Goal: Information Seeking & Learning: Learn about a topic

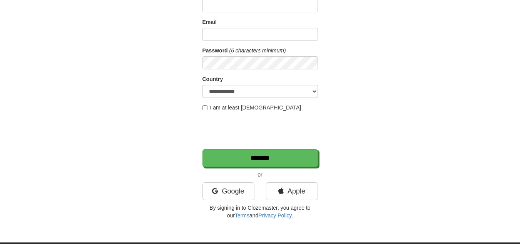
scroll to position [74, 0]
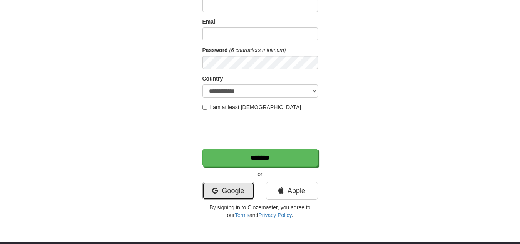
click at [239, 189] on link "Google" at bounding box center [228, 191] width 52 height 18
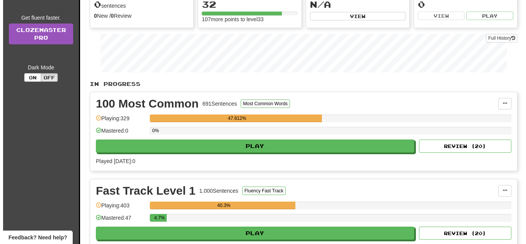
scroll to position [100, 0]
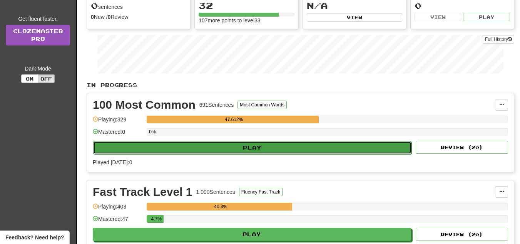
click at [244, 151] on button "Play" at bounding box center [252, 147] width 318 height 13
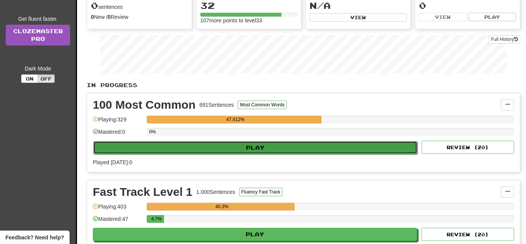
select select "**"
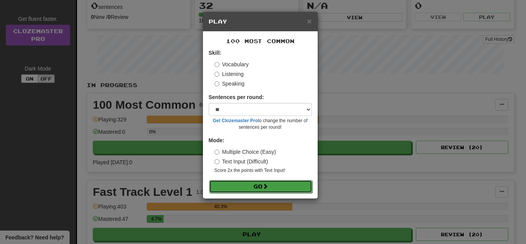
click at [264, 187] on button "Go" at bounding box center [260, 186] width 103 height 13
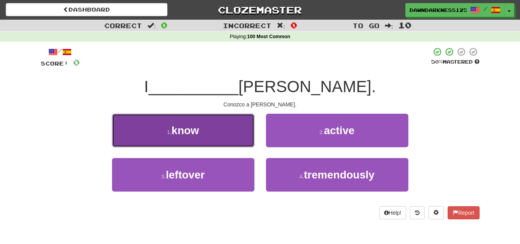
click at [237, 124] on button "1 . know" at bounding box center [183, 129] width 142 height 33
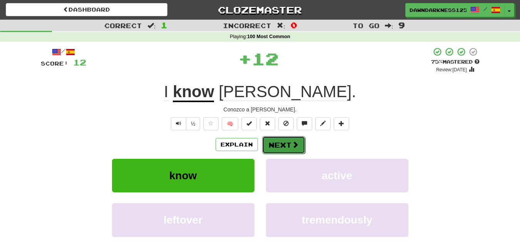
click at [280, 138] on button "Next" at bounding box center [283, 145] width 43 height 18
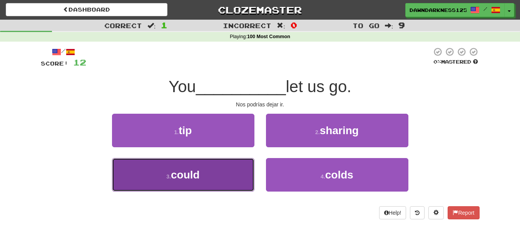
click at [239, 170] on button "3 . could" at bounding box center [183, 174] width 142 height 33
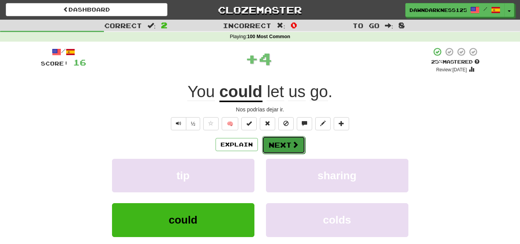
click at [272, 143] on button "Next" at bounding box center [283, 145] width 43 height 18
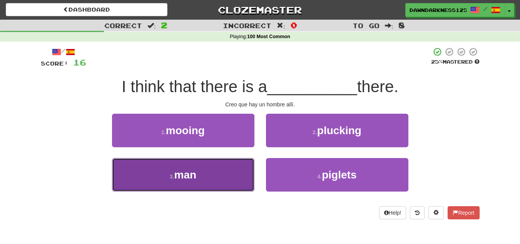
click at [229, 178] on button "3 . man" at bounding box center [183, 174] width 142 height 33
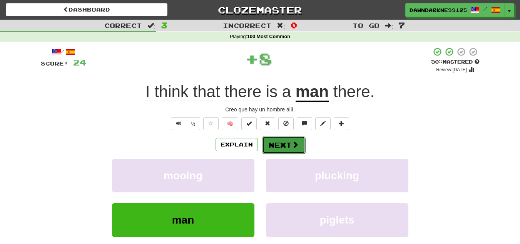
click at [292, 149] on button "Next" at bounding box center [283, 145] width 43 height 18
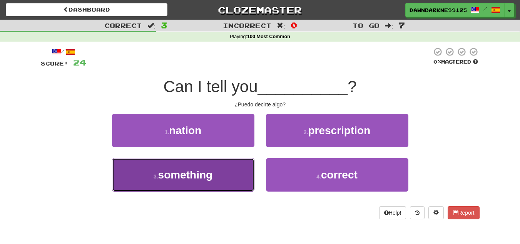
click at [214, 180] on button "3 . something" at bounding box center [183, 174] width 142 height 33
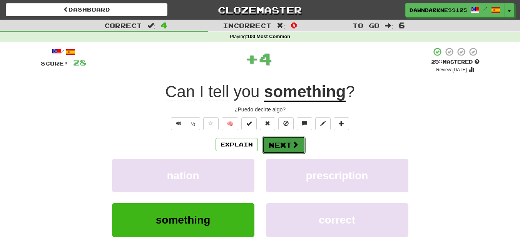
click at [292, 147] on span at bounding box center [295, 144] width 7 height 7
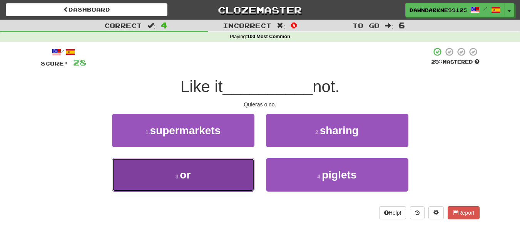
click at [234, 182] on button "3 . or" at bounding box center [183, 174] width 142 height 33
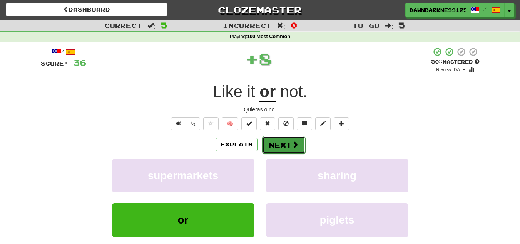
click at [295, 141] on span at bounding box center [295, 144] width 7 height 7
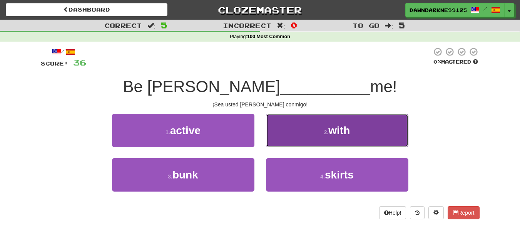
click at [318, 136] on button "2 . with" at bounding box center [337, 129] width 142 height 33
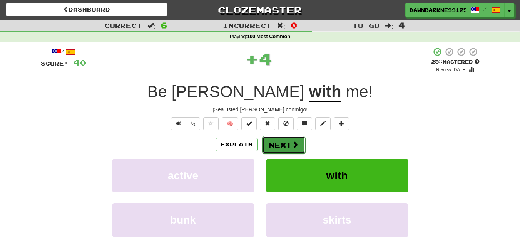
click at [288, 142] on button "Next" at bounding box center [283, 145] width 43 height 18
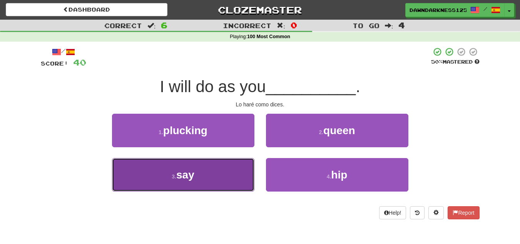
click at [205, 172] on button "3 . say" at bounding box center [183, 174] width 142 height 33
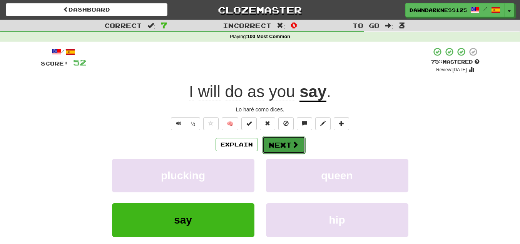
click at [279, 145] on button "Next" at bounding box center [283, 145] width 43 height 18
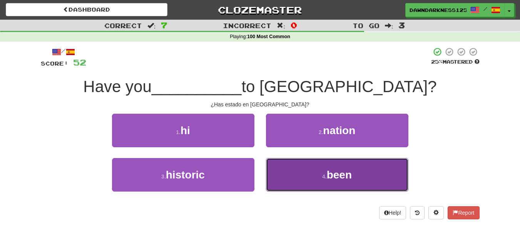
click at [320, 164] on button "4 . been" at bounding box center [337, 174] width 142 height 33
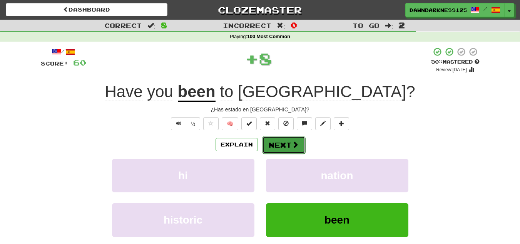
click at [289, 150] on button "Next" at bounding box center [283, 145] width 43 height 18
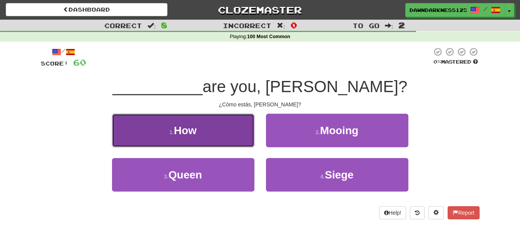
click at [220, 123] on button "1 . How" at bounding box center [183, 129] width 142 height 33
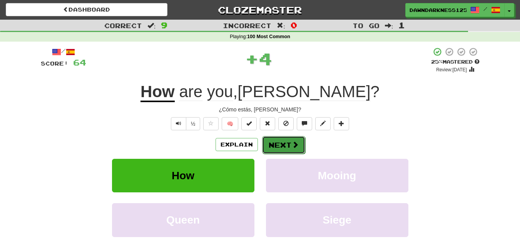
click at [281, 138] on button "Next" at bounding box center [283, 145] width 43 height 18
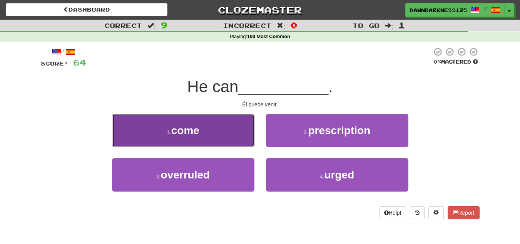
click at [230, 127] on button "1 . come" at bounding box center [183, 129] width 142 height 33
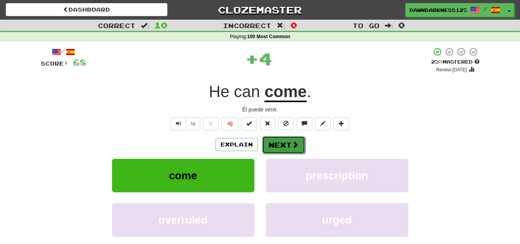
click at [292, 142] on span at bounding box center [295, 144] width 7 height 7
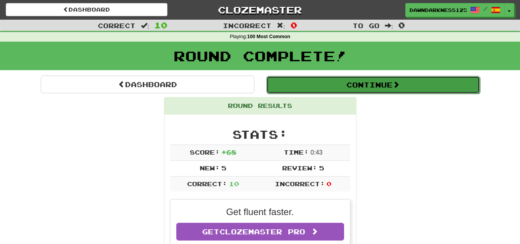
click at [369, 89] on button "Continue" at bounding box center [373, 85] width 214 height 18
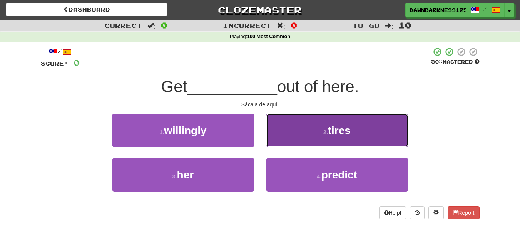
click at [344, 122] on button "2 . tires" at bounding box center [337, 129] width 142 height 33
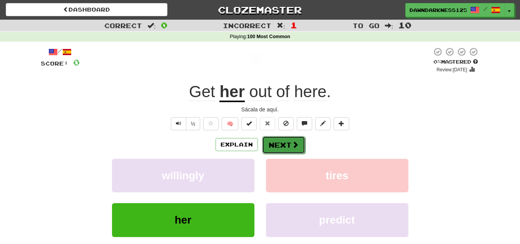
click at [280, 148] on button "Next" at bounding box center [283, 145] width 43 height 18
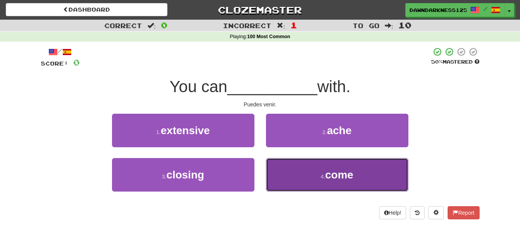
click at [286, 164] on button "4 . come" at bounding box center [337, 174] width 142 height 33
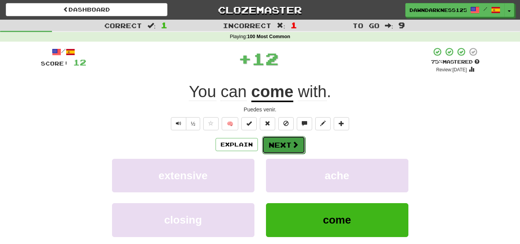
click at [289, 144] on button "Next" at bounding box center [283, 145] width 43 height 18
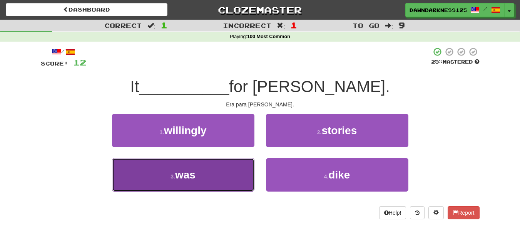
click at [205, 175] on button "3 . was" at bounding box center [183, 174] width 142 height 33
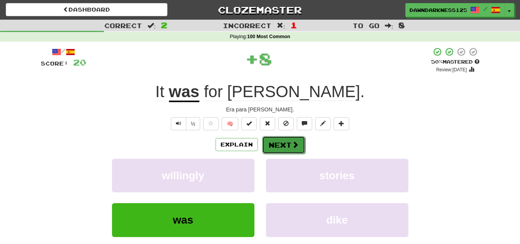
click at [296, 146] on span at bounding box center [295, 144] width 7 height 7
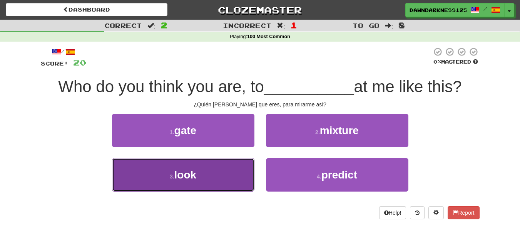
click at [230, 170] on button "3 . look" at bounding box center [183, 174] width 142 height 33
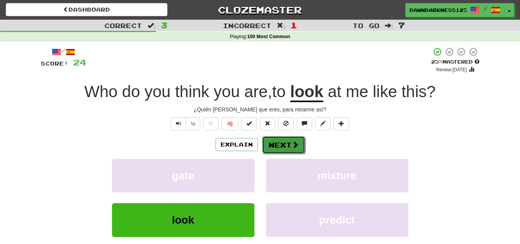
click at [286, 146] on button "Next" at bounding box center [283, 145] width 43 height 18
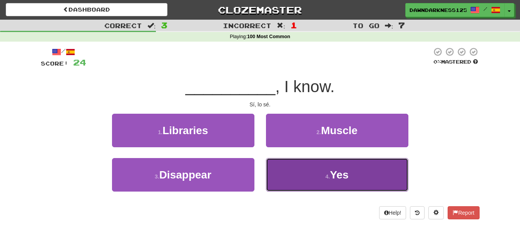
click at [294, 162] on button "4 . Yes" at bounding box center [337, 174] width 142 height 33
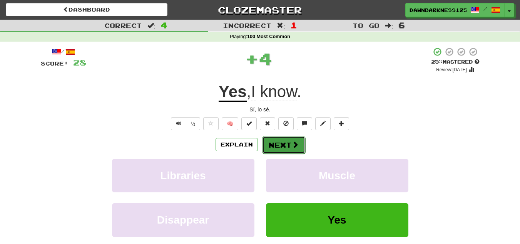
click at [292, 146] on span at bounding box center [295, 144] width 7 height 7
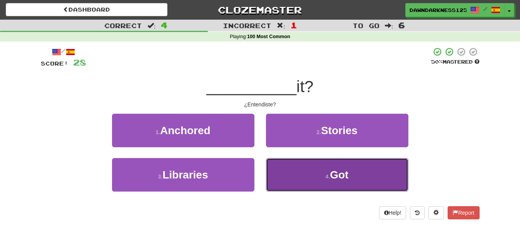
click at [293, 169] on button "4 . Got" at bounding box center [337, 174] width 142 height 33
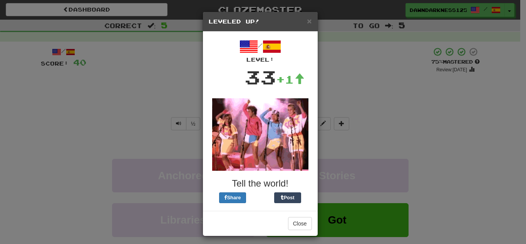
click at [303, 23] on h5 "Leveled Up!" at bounding box center [260, 22] width 103 height 8
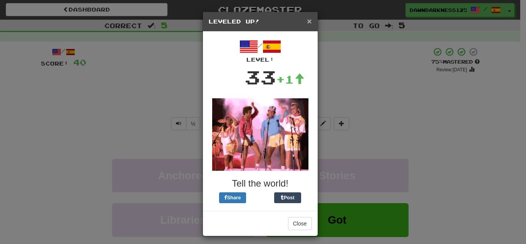
click at [307, 20] on span "×" at bounding box center [309, 21] width 5 height 9
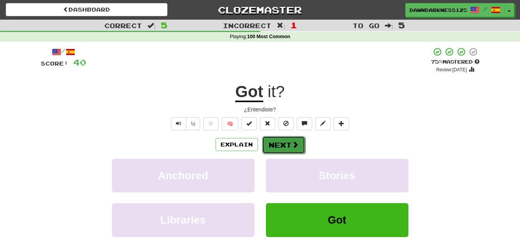
click at [285, 142] on button "Next" at bounding box center [283, 145] width 43 height 18
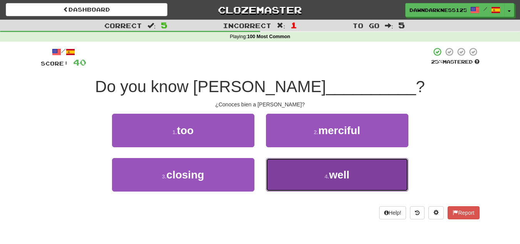
click at [295, 172] on button "4 . well" at bounding box center [337, 174] width 142 height 33
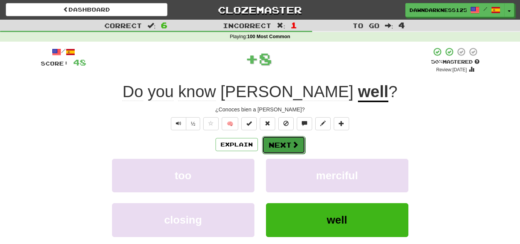
click at [292, 141] on span at bounding box center [295, 144] width 7 height 7
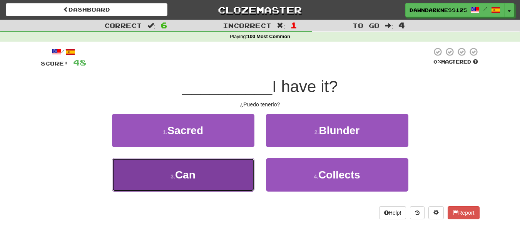
click at [224, 172] on button "3 . Can" at bounding box center [183, 174] width 142 height 33
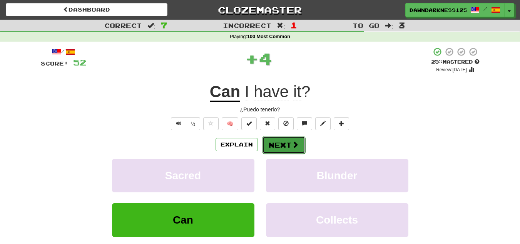
click at [282, 140] on button "Next" at bounding box center [283, 145] width 43 height 18
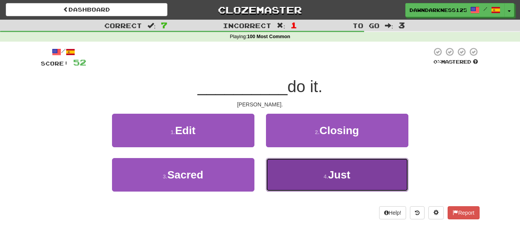
click at [286, 163] on button "4 . Just" at bounding box center [337, 174] width 142 height 33
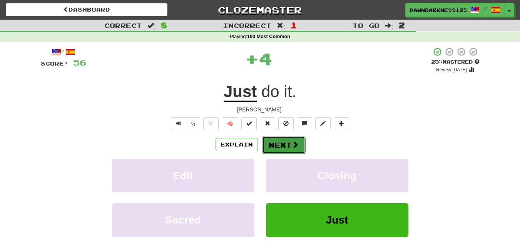
click at [289, 145] on button "Next" at bounding box center [283, 145] width 43 height 18
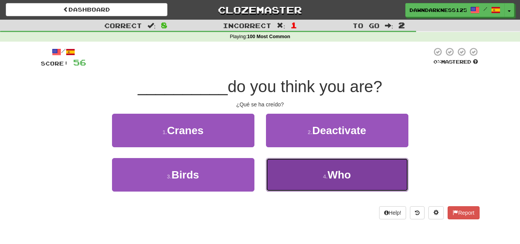
click at [308, 170] on button "4 . Who" at bounding box center [337, 174] width 142 height 33
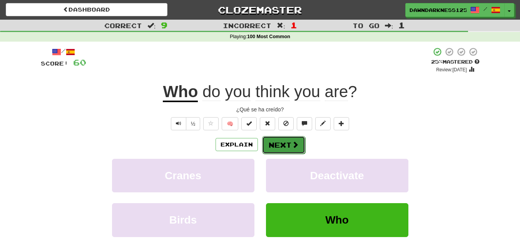
click at [285, 141] on button "Next" at bounding box center [283, 145] width 43 height 18
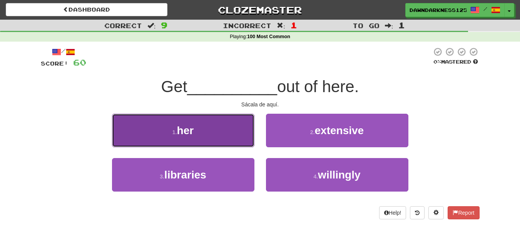
click at [237, 136] on button "1 . her" at bounding box center [183, 129] width 142 height 33
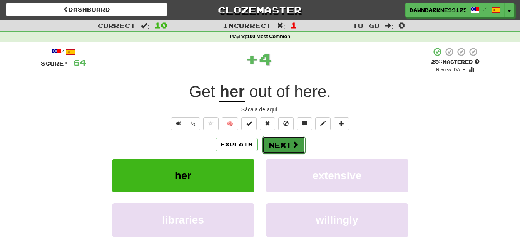
click at [299, 140] on button "Next" at bounding box center [283, 145] width 43 height 18
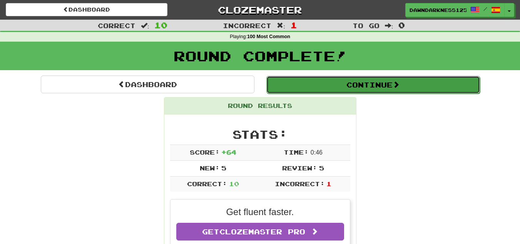
click at [337, 88] on button "Continue" at bounding box center [373, 85] width 214 height 18
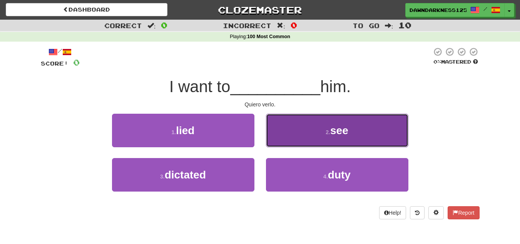
click at [332, 135] on span "see" at bounding box center [339, 130] width 18 height 12
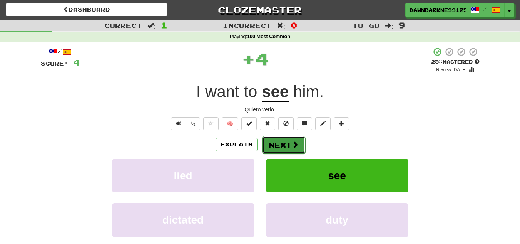
click at [282, 140] on button "Next" at bounding box center [283, 145] width 43 height 18
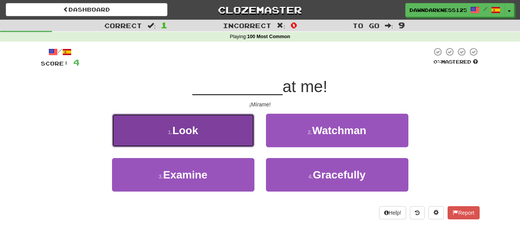
click at [250, 132] on button "1 . Look" at bounding box center [183, 129] width 142 height 33
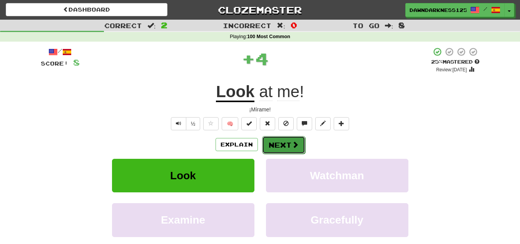
click at [298, 145] on span at bounding box center [295, 144] width 7 height 7
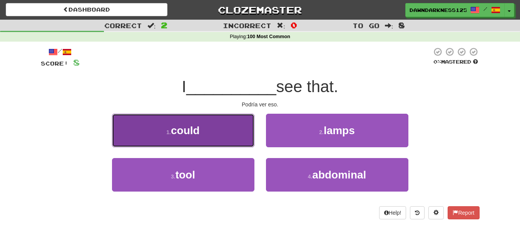
click at [235, 133] on button "1 . could" at bounding box center [183, 129] width 142 height 33
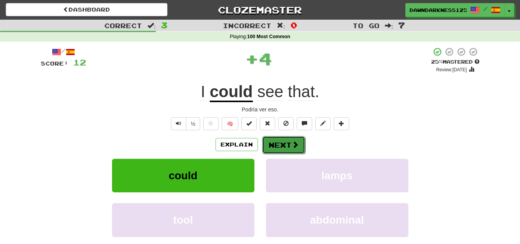
click at [296, 142] on span at bounding box center [295, 144] width 7 height 7
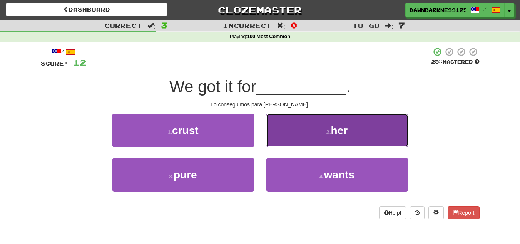
click at [304, 140] on button "2 . her" at bounding box center [337, 129] width 142 height 33
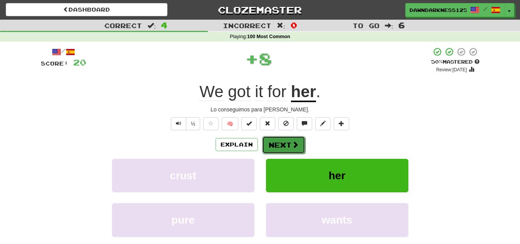
click at [294, 144] on span at bounding box center [295, 144] width 7 height 7
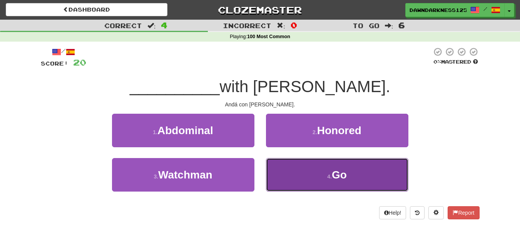
click at [292, 168] on button "4 . Go" at bounding box center [337, 174] width 142 height 33
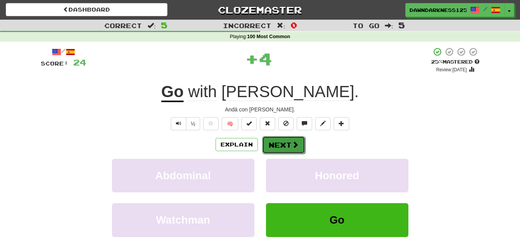
click at [296, 144] on span at bounding box center [295, 144] width 7 height 7
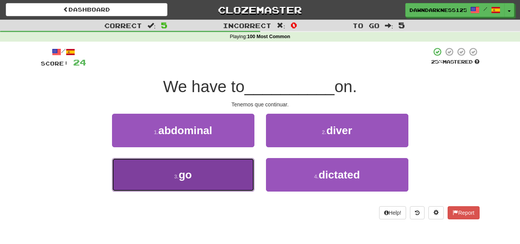
click at [251, 172] on button "3 . go" at bounding box center [183, 174] width 142 height 33
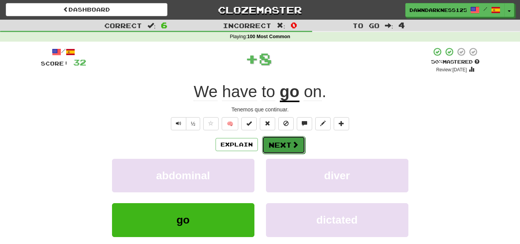
click at [282, 144] on button "Next" at bounding box center [283, 145] width 43 height 18
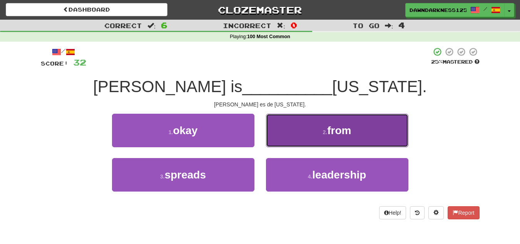
click at [291, 135] on button "2 . from" at bounding box center [337, 129] width 142 height 33
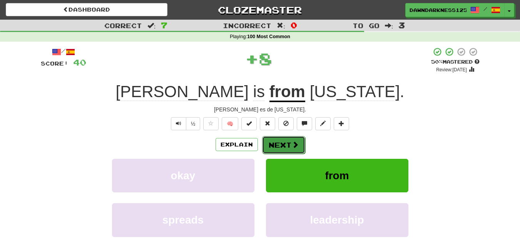
click at [288, 140] on button "Next" at bounding box center [283, 145] width 43 height 18
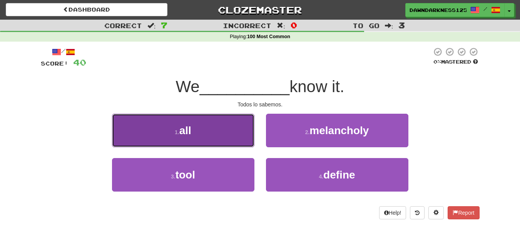
click at [237, 137] on button "1 . all" at bounding box center [183, 129] width 142 height 33
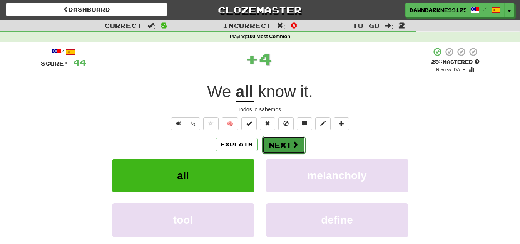
click at [291, 145] on button "Next" at bounding box center [283, 145] width 43 height 18
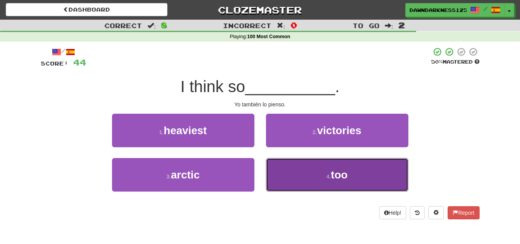
click at [302, 167] on button "4 . too" at bounding box center [337, 174] width 142 height 33
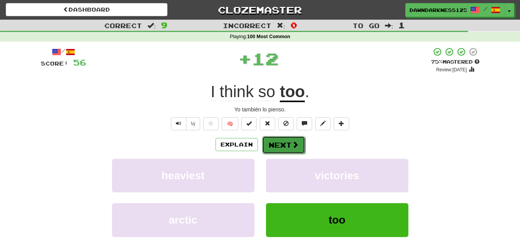
click at [280, 141] on button "Next" at bounding box center [283, 145] width 43 height 18
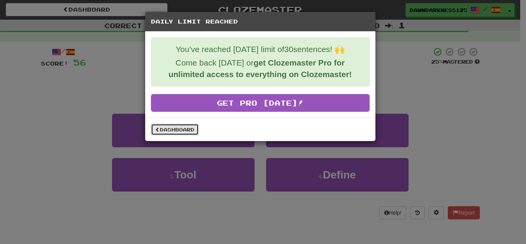
click at [175, 131] on link "Dashboard" at bounding box center [175, 130] width 48 height 12
